Goal: Complete application form

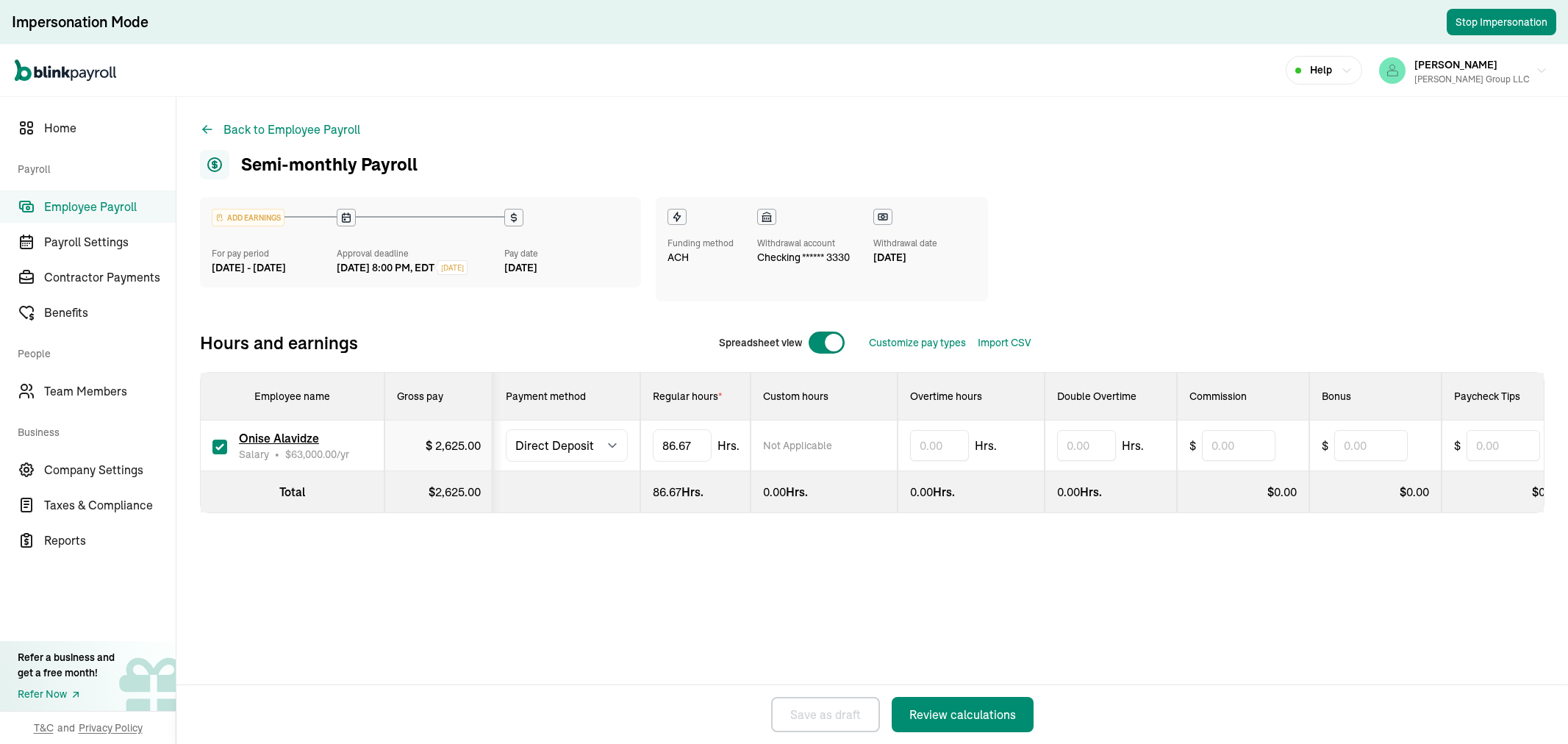
select select "direct_deposit"
